Goal: Transaction & Acquisition: Download file/media

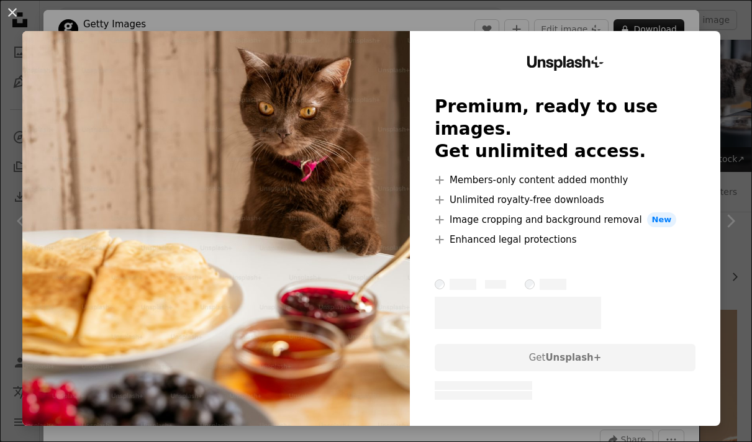
scroll to position [713, 0]
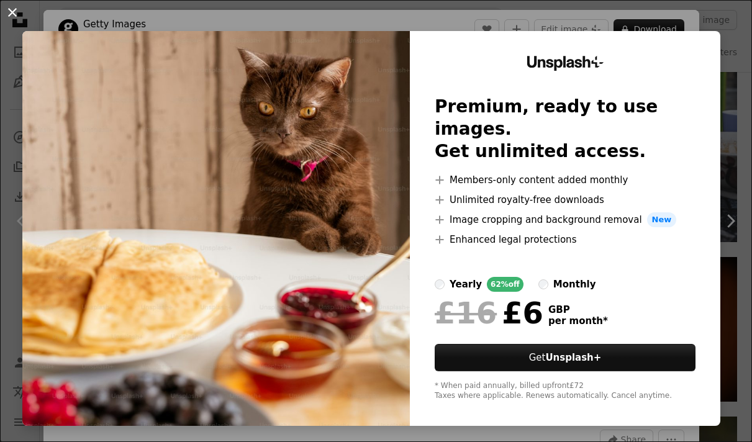
click at [13, 11] on button "An X shape" at bounding box center [12, 12] width 15 height 15
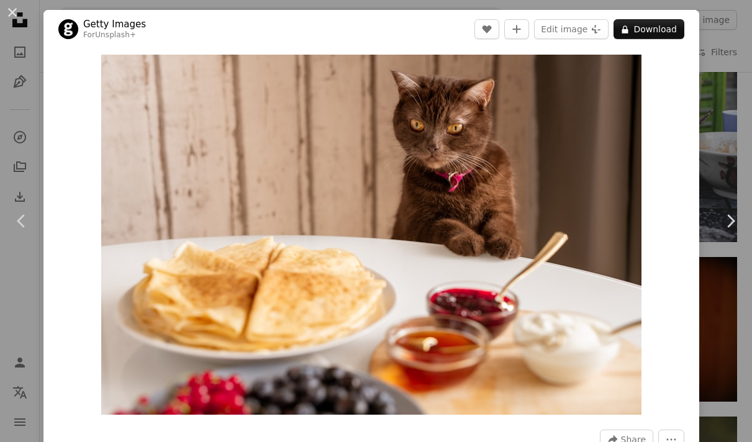
click at [704, 66] on div "An X shape Chevron left Chevron right Getty Images For Unsplash+ A heart A plus…" at bounding box center [376, 221] width 752 height 442
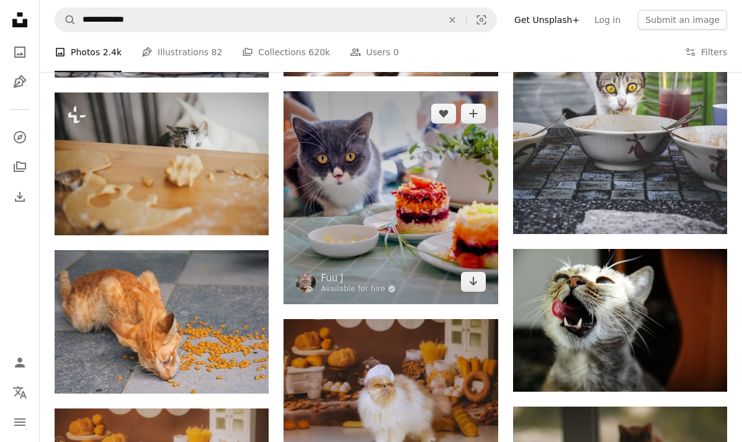
click at [431, 235] on img at bounding box center [391, 197] width 214 height 213
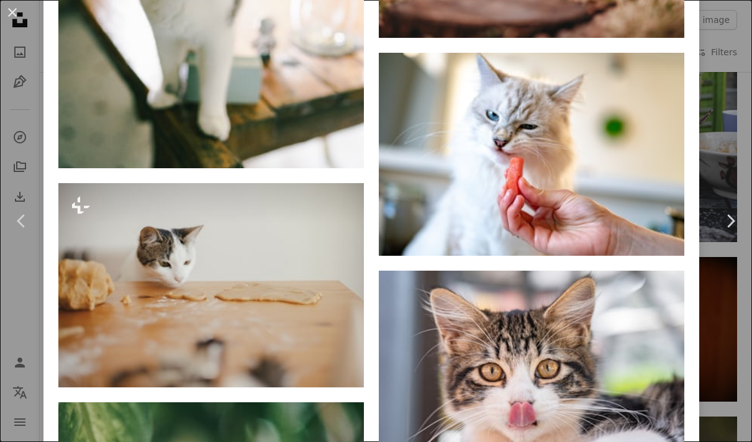
scroll to position [8174, 0]
